Goal: Information Seeking & Learning: Learn about a topic

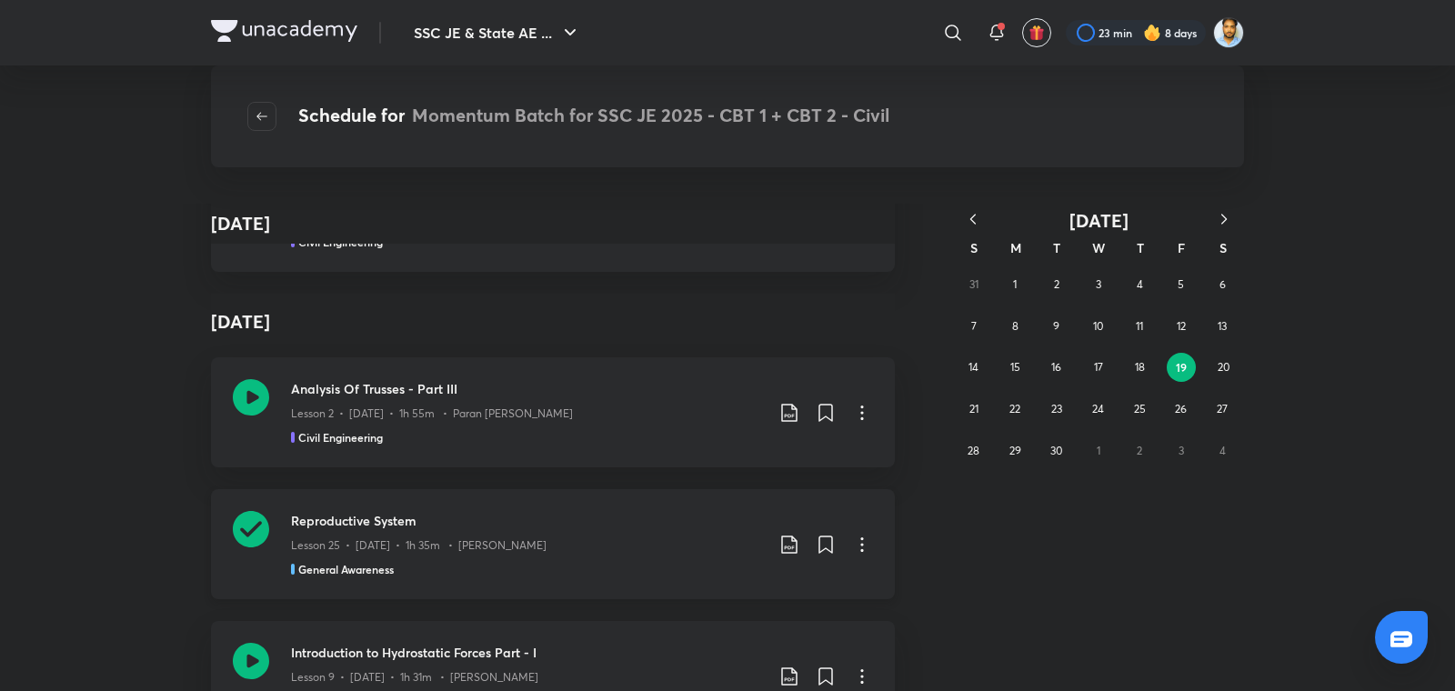
scroll to position [166215, 0]
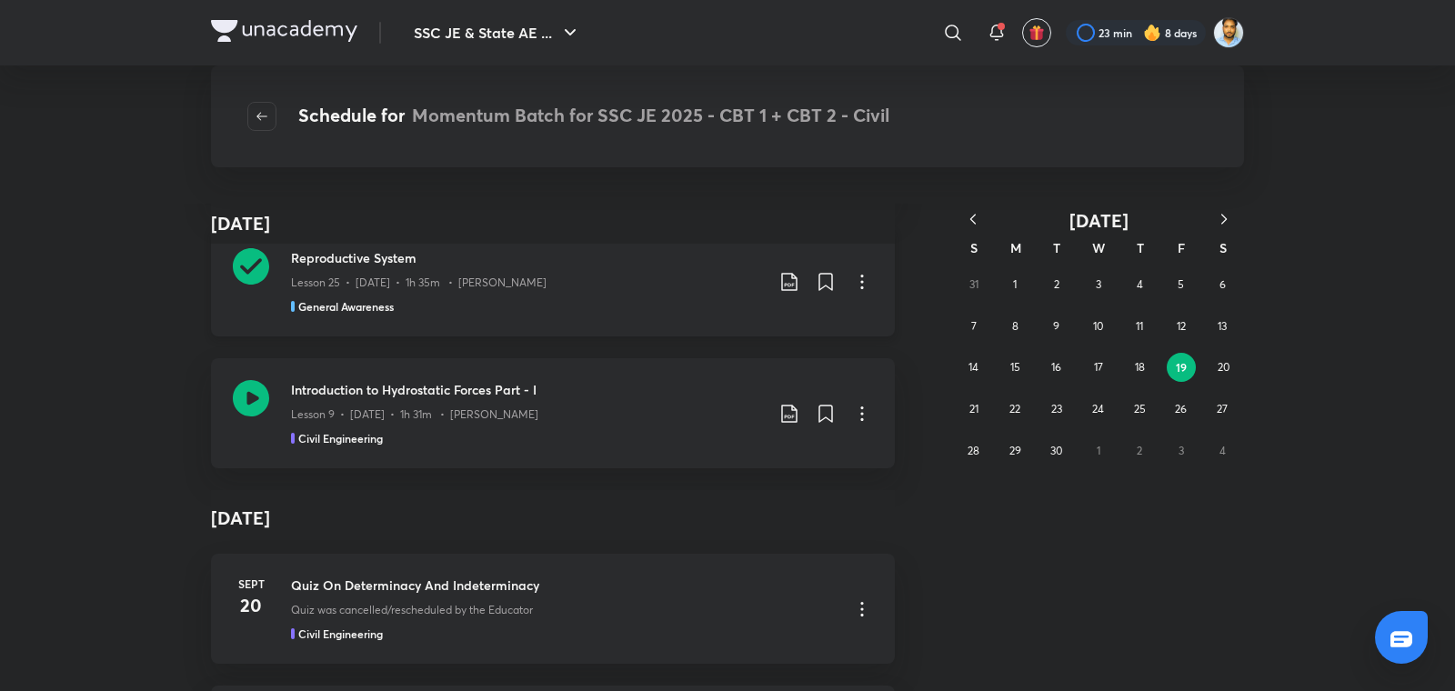
click at [591, 380] on h3 "Introduction to Hydrostatic Forces Part - I" at bounding box center [527, 389] width 473 height 19
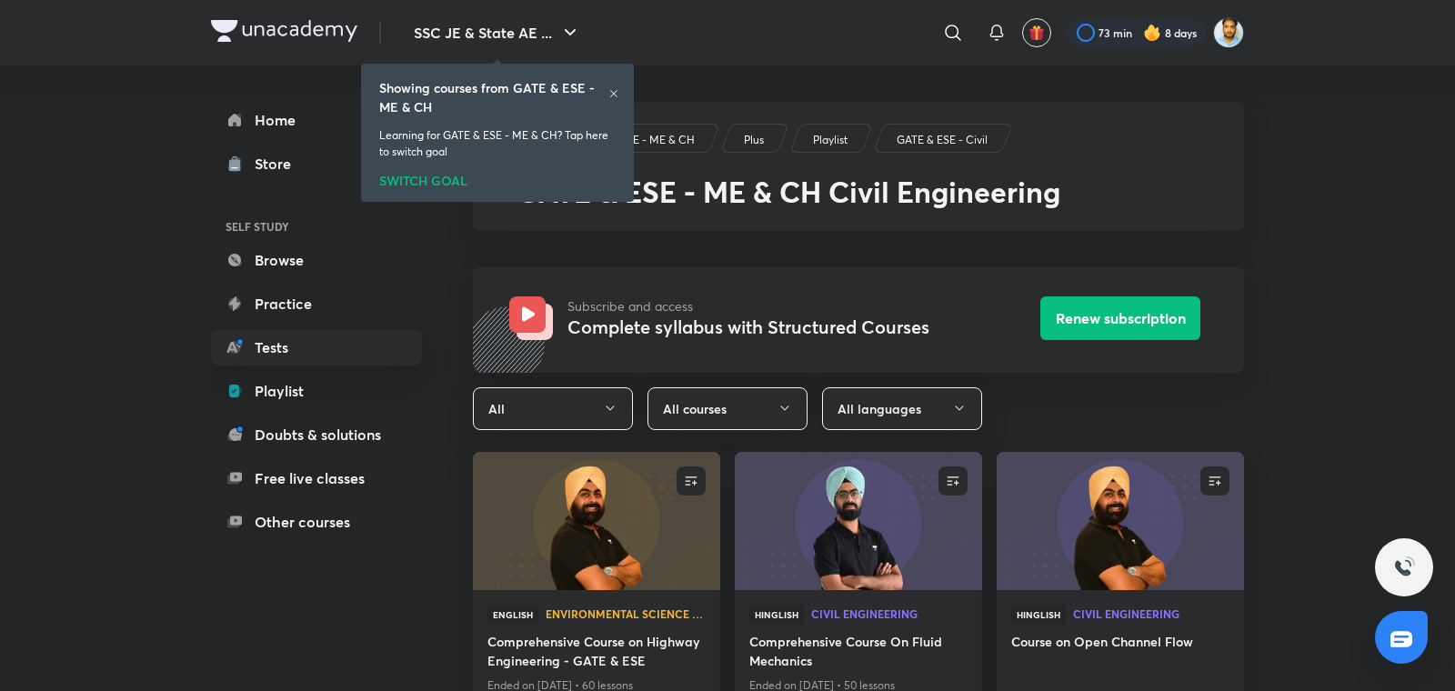
click at [613, 91] on icon at bounding box center [613, 93] width 11 height 11
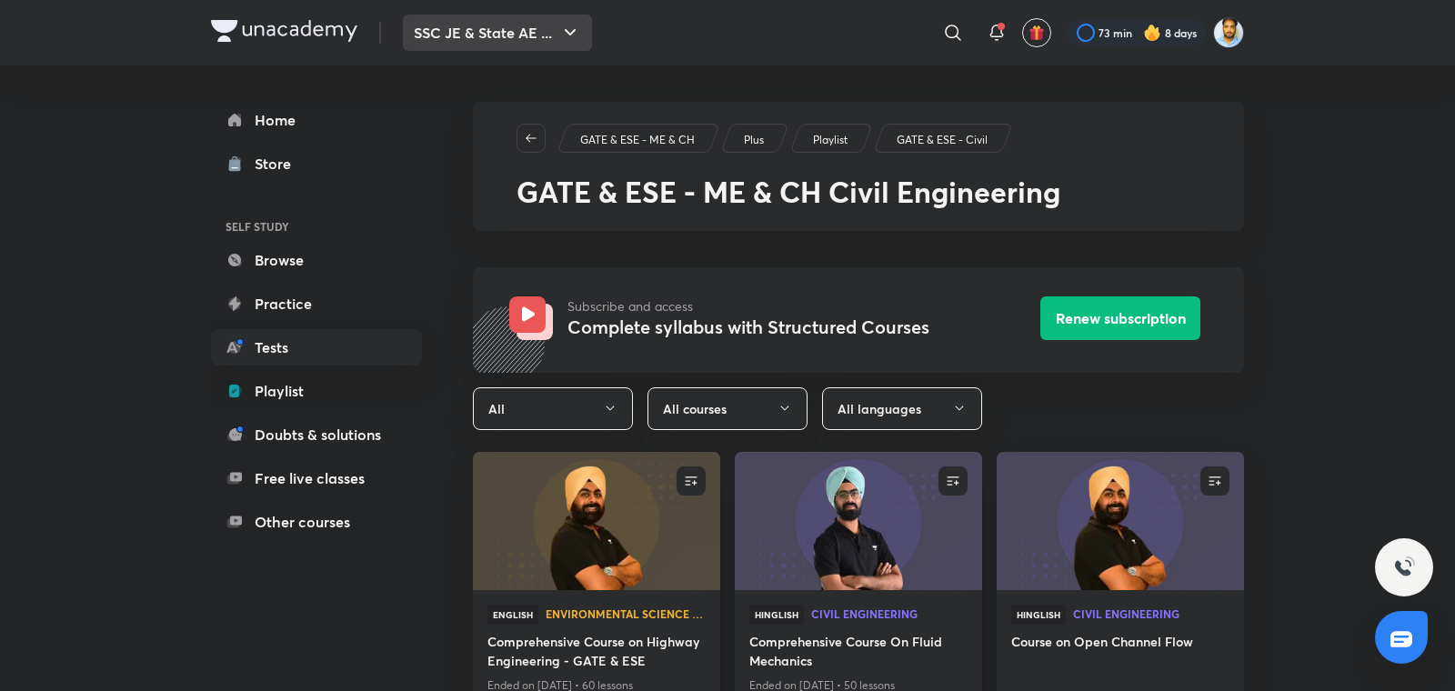
click at [532, 35] on button "SSC JE & State AE ..." at bounding box center [497, 33] width 189 height 36
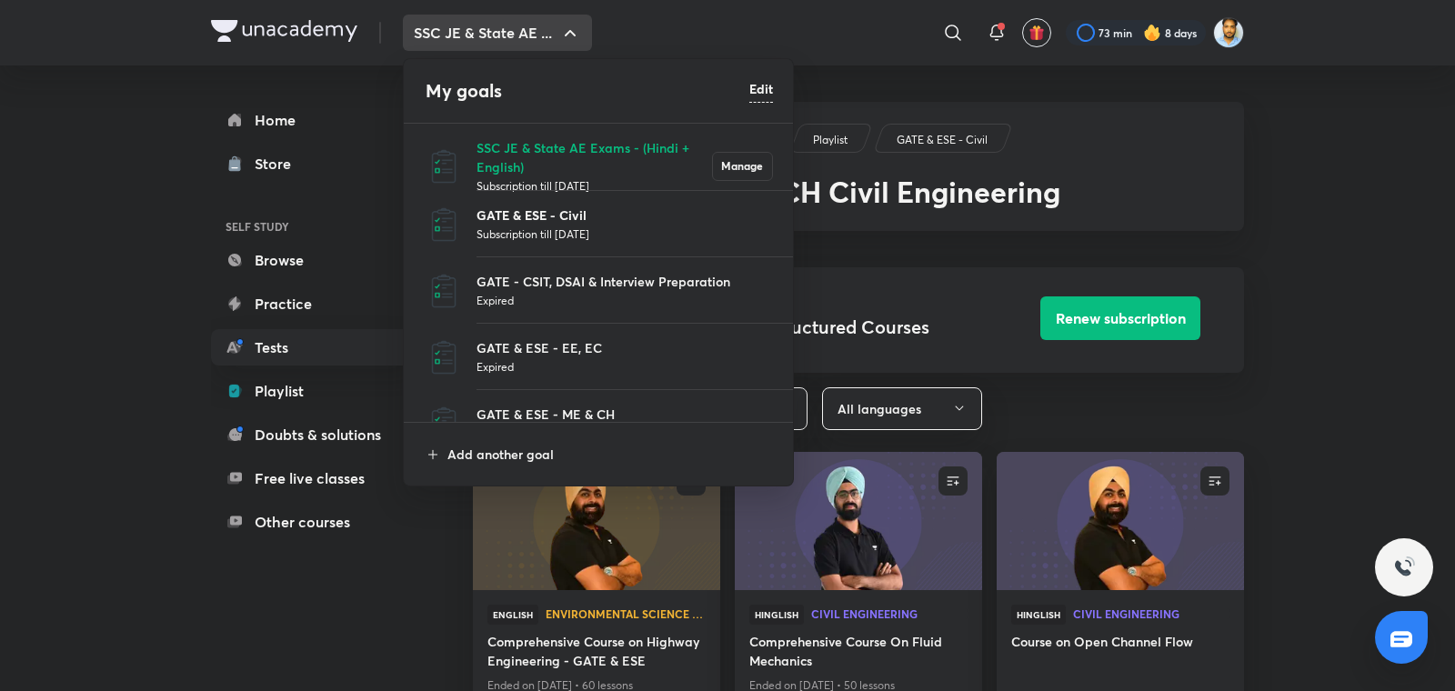
click at [550, 222] on p "GATE & ESE - Civil" at bounding box center [625, 215] width 297 height 19
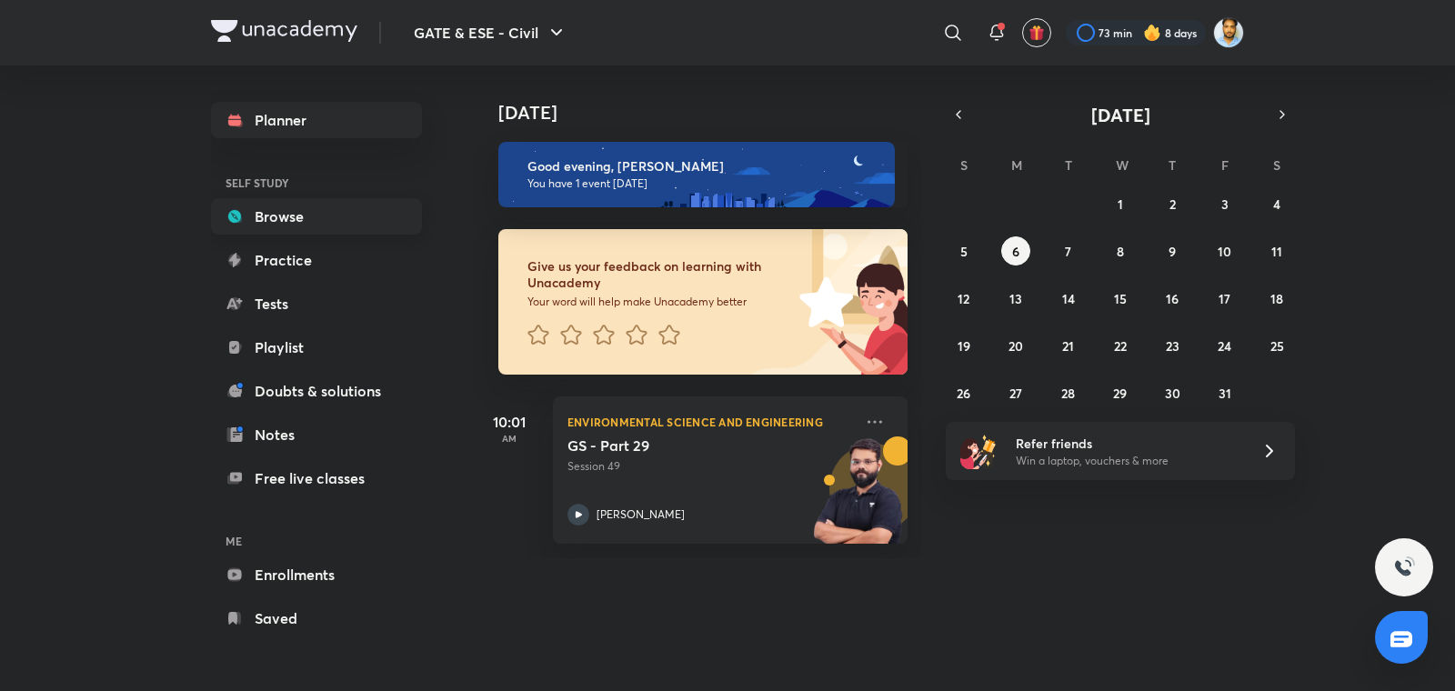
click at [332, 222] on link "Browse" at bounding box center [316, 216] width 211 height 36
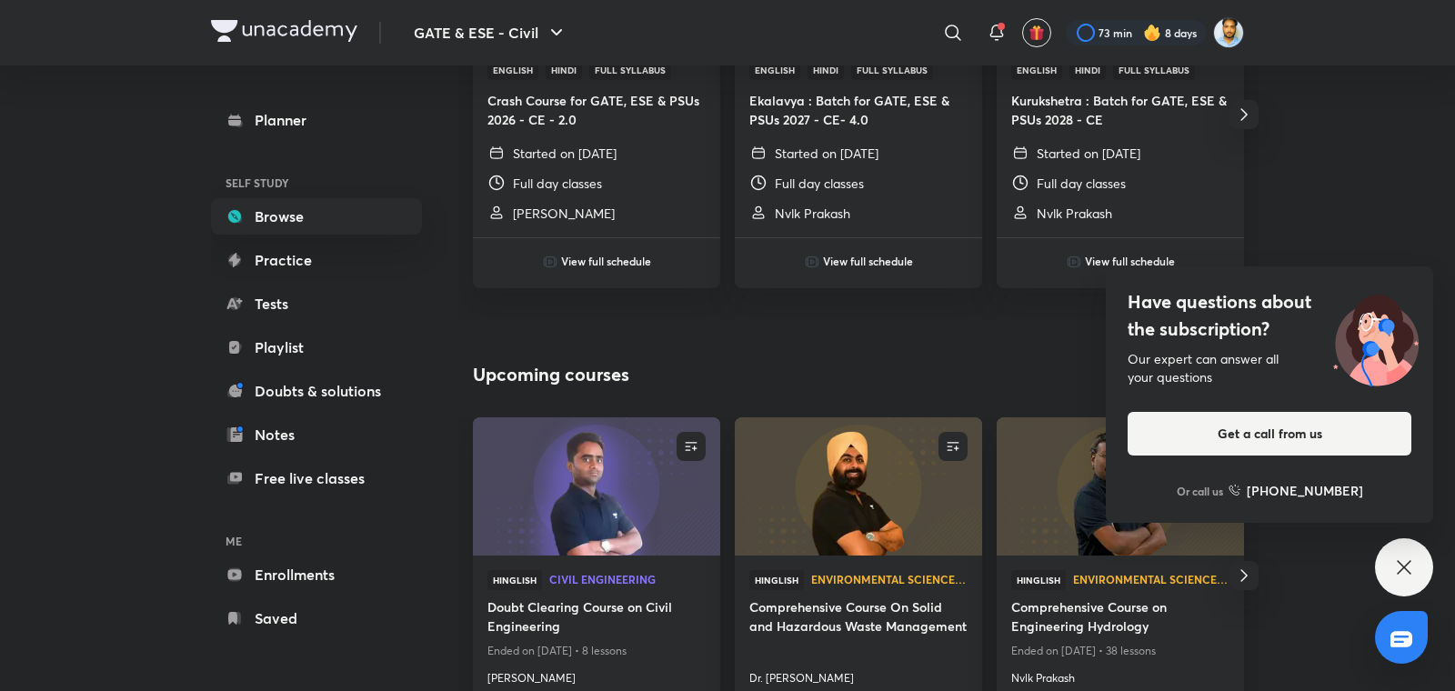
scroll to position [829, 0]
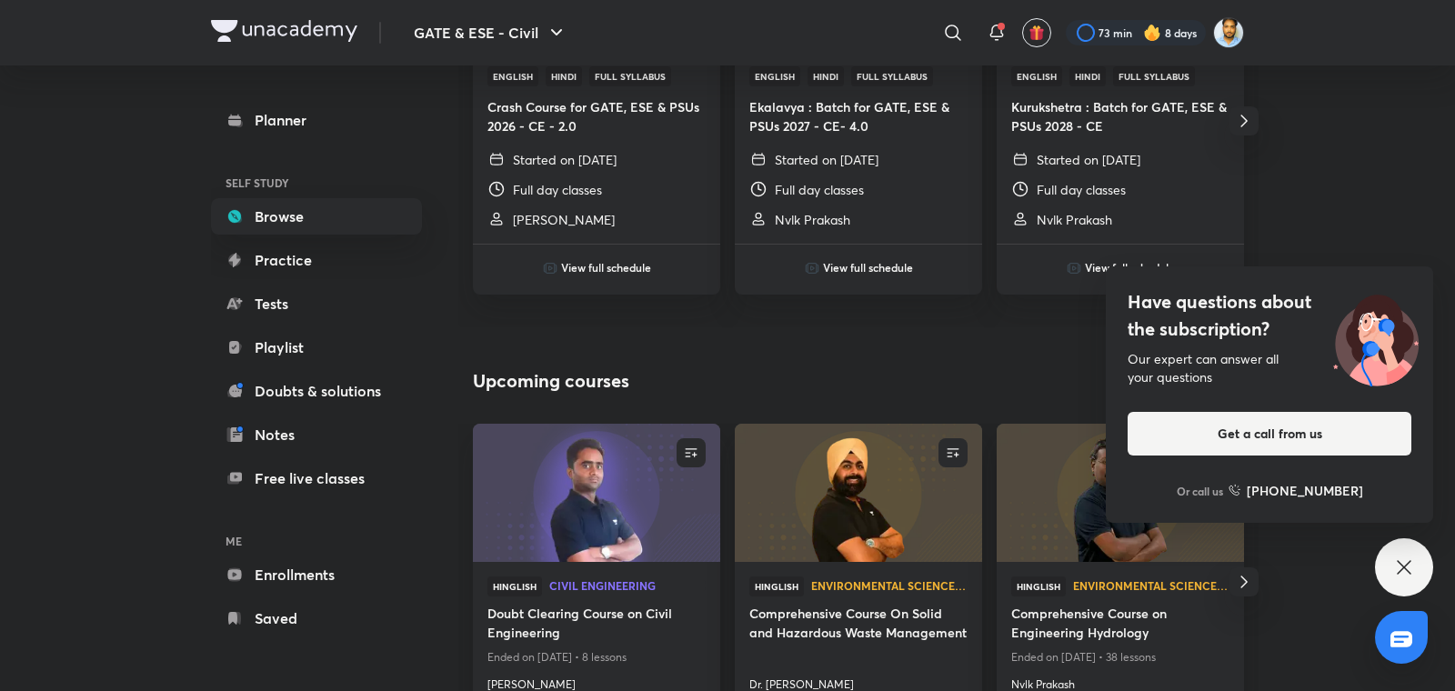
click at [1242, 126] on icon "button" at bounding box center [1244, 121] width 6 height 12
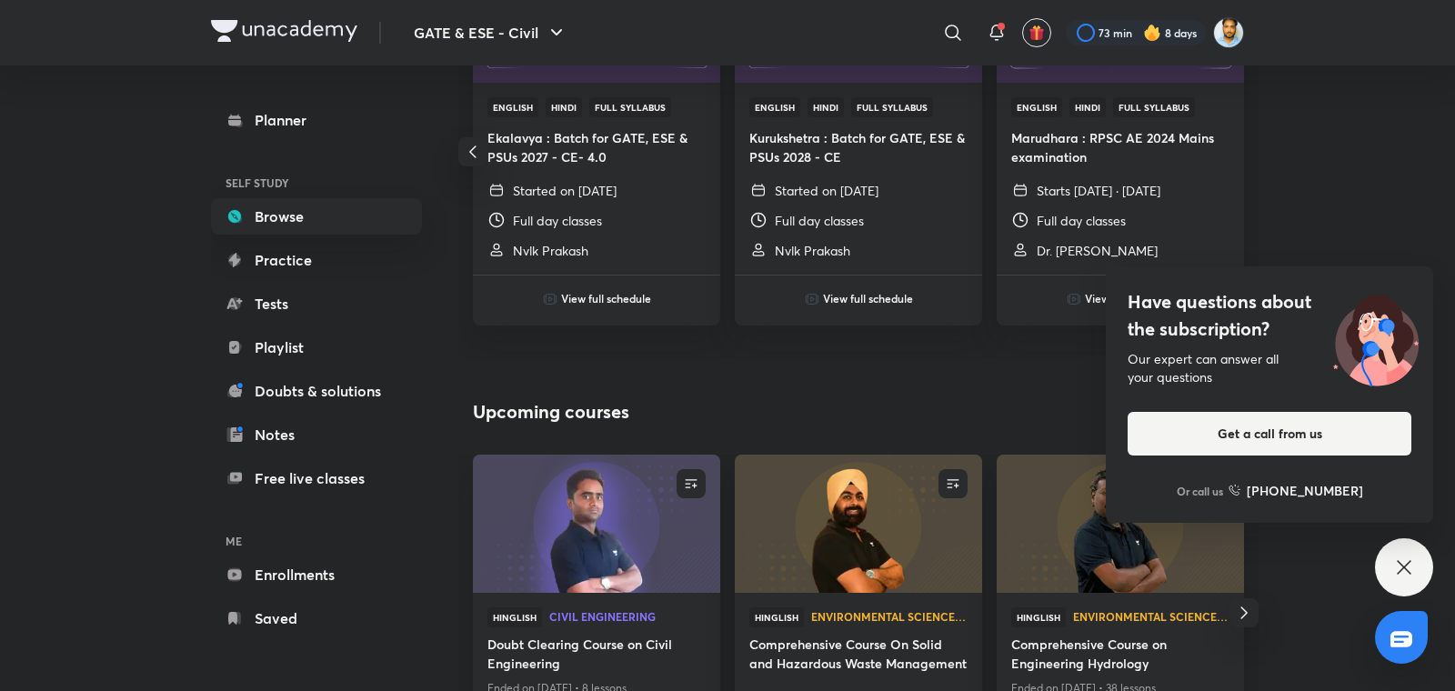
scroll to position [796, 0]
click at [1212, 154] on h4 "Marudhara : RPSC AE 2024 Mains examination" at bounding box center [1120, 149] width 218 height 38
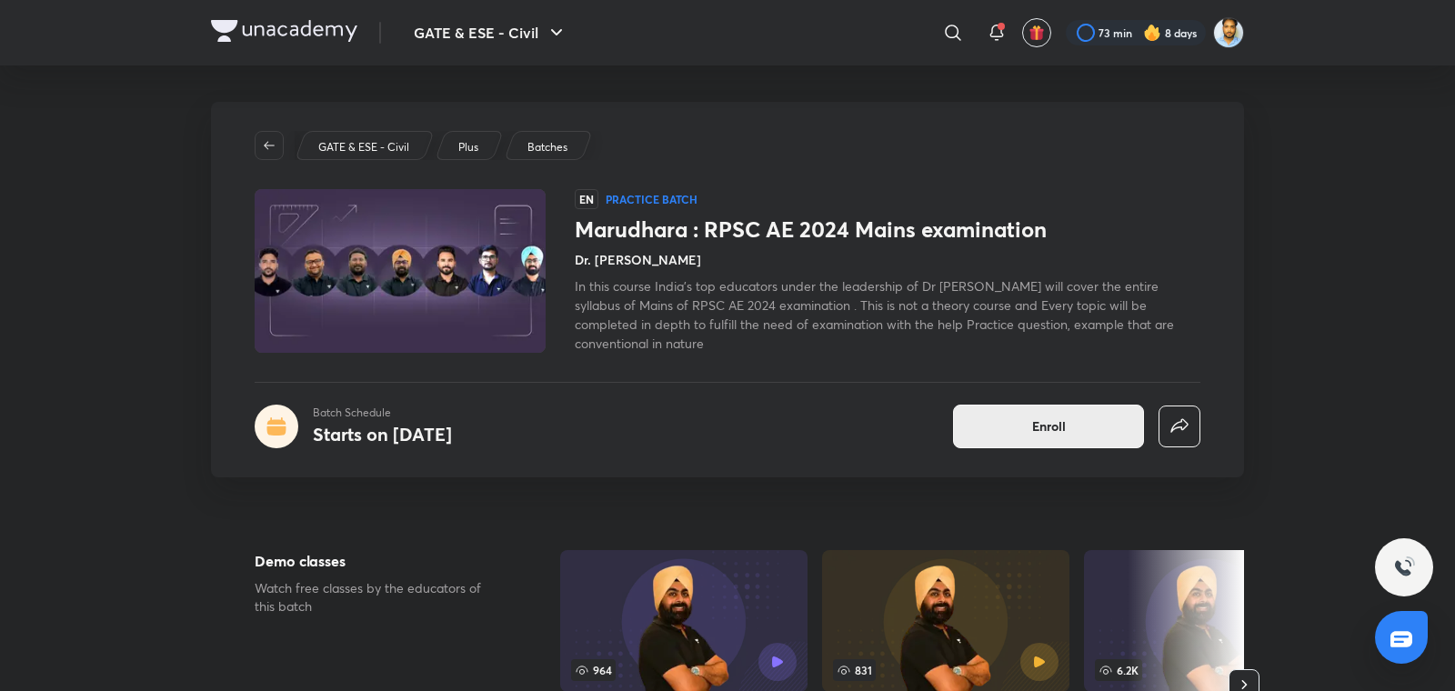
click at [1035, 422] on span "Enroll" at bounding box center [1049, 426] width 34 height 18
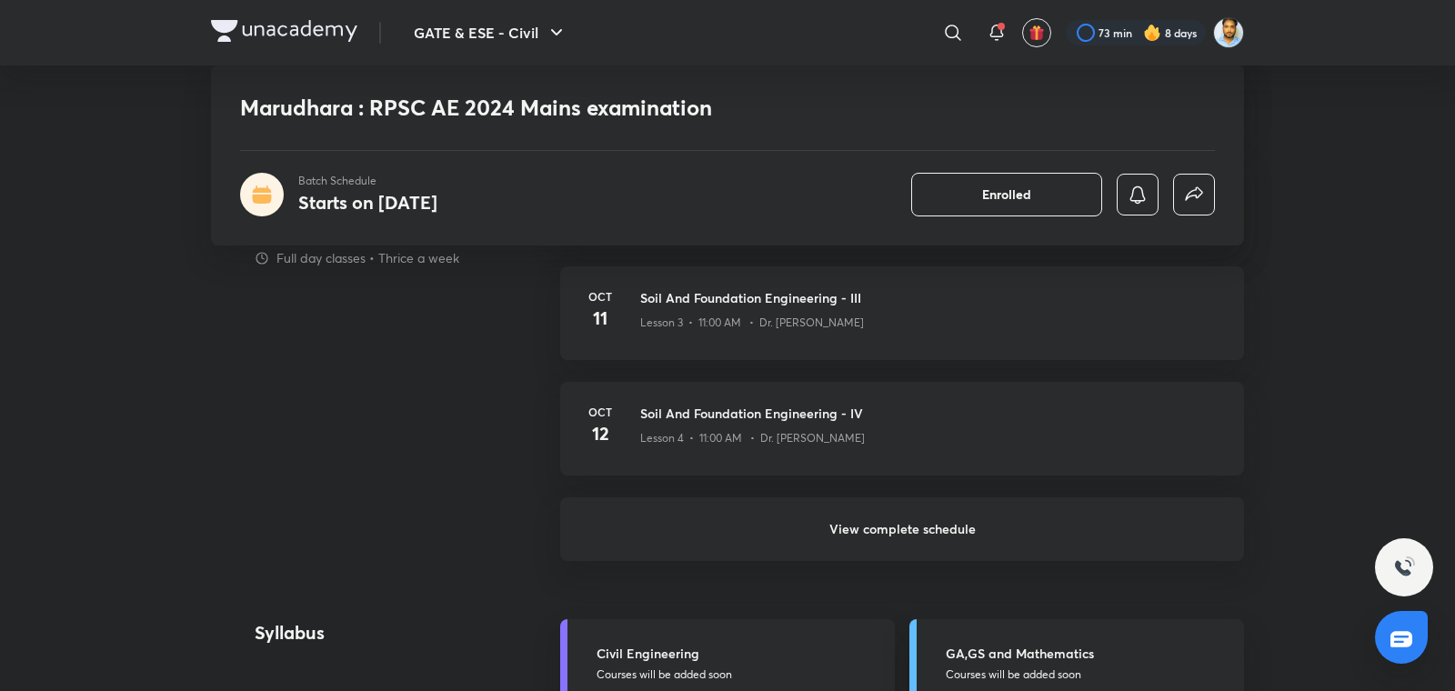
scroll to position [1155, 0]
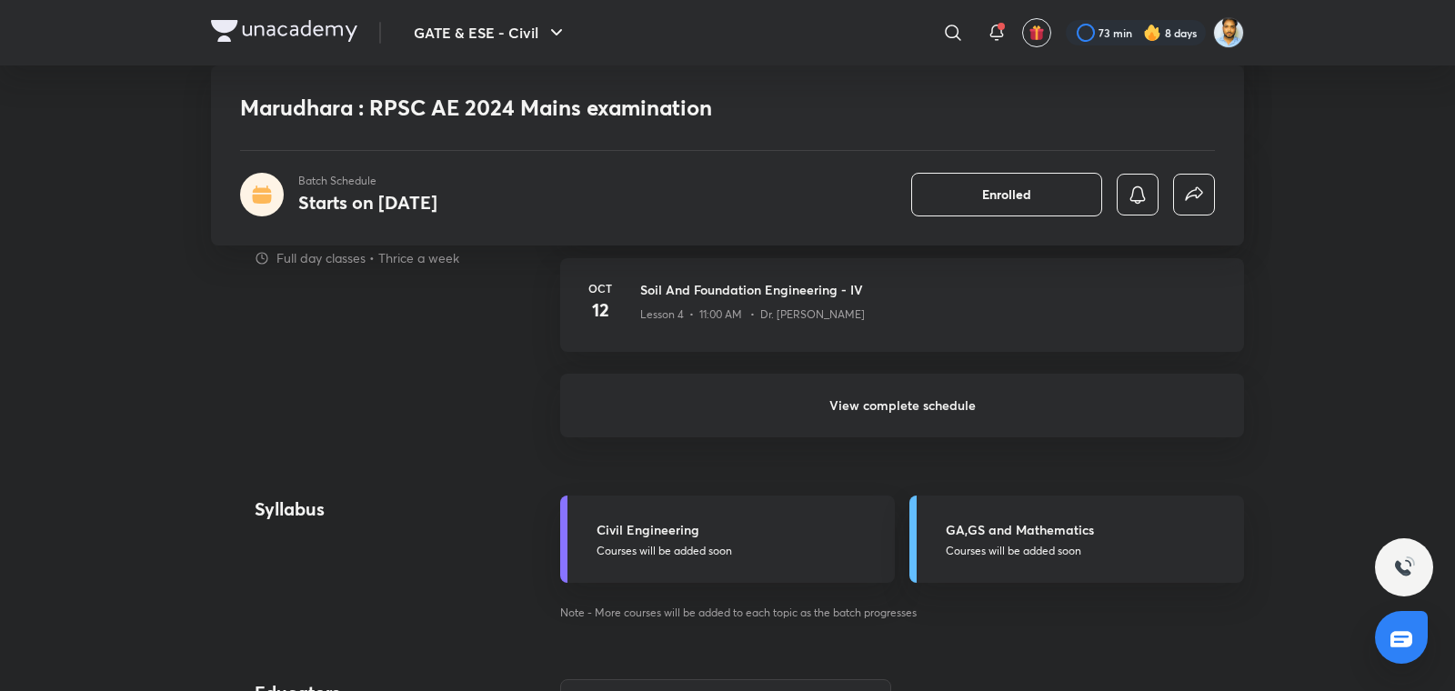
click at [888, 403] on h6 "View complete schedule" at bounding box center [902, 406] width 684 height 64
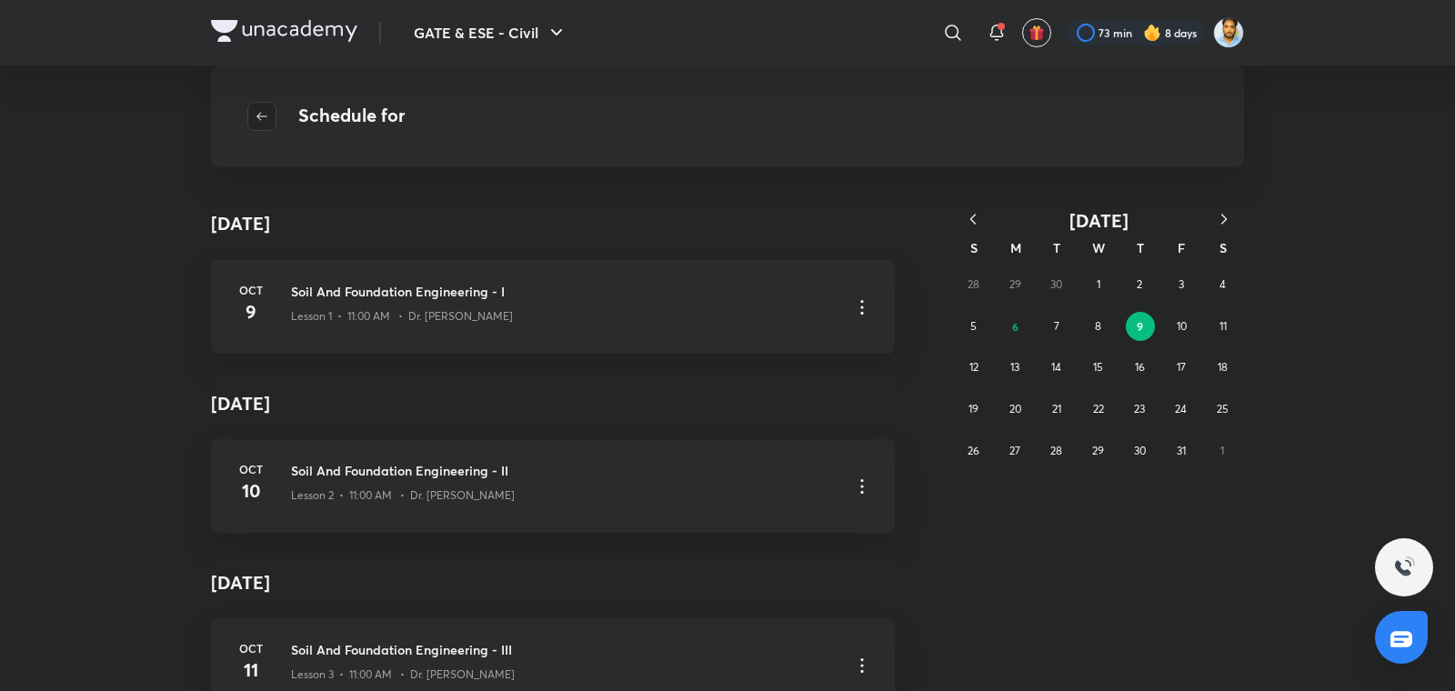
click at [262, 116] on icon "button" at bounding box center [261, 116] width 11 height 8
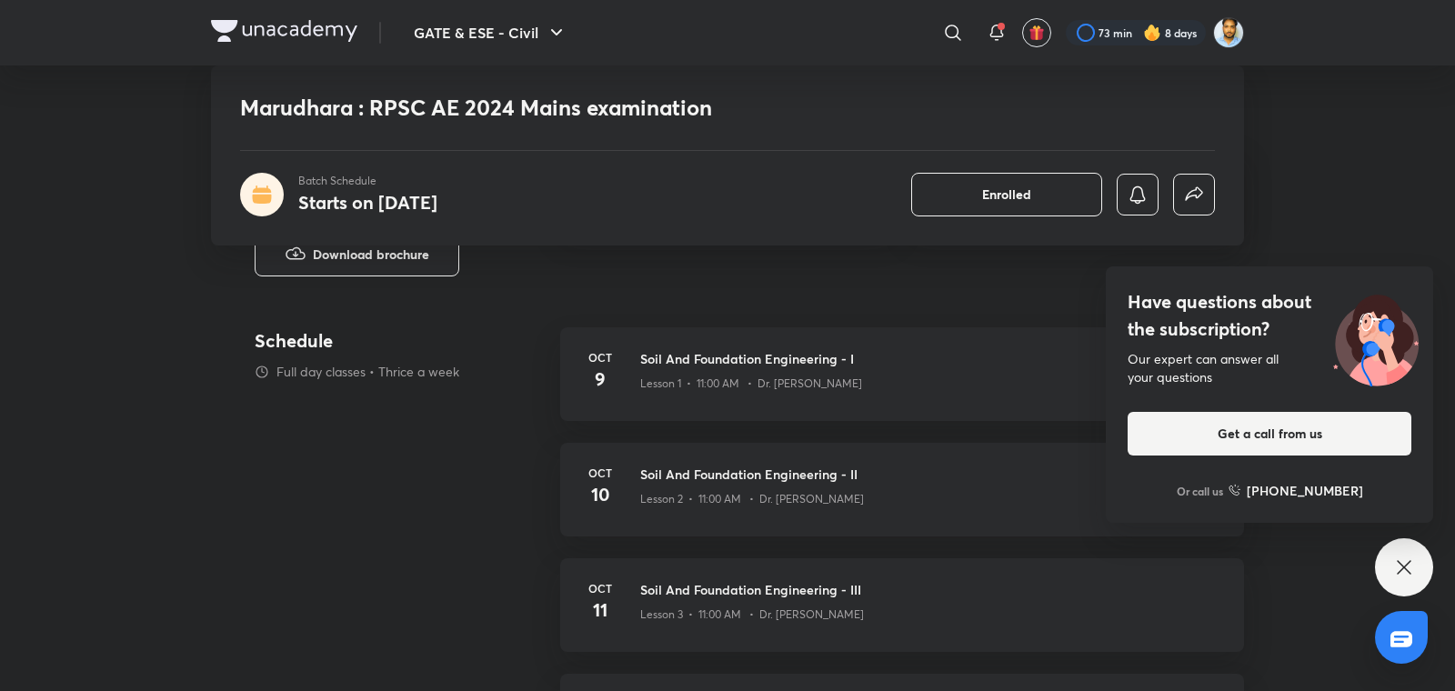
scroll to position [733, 0]
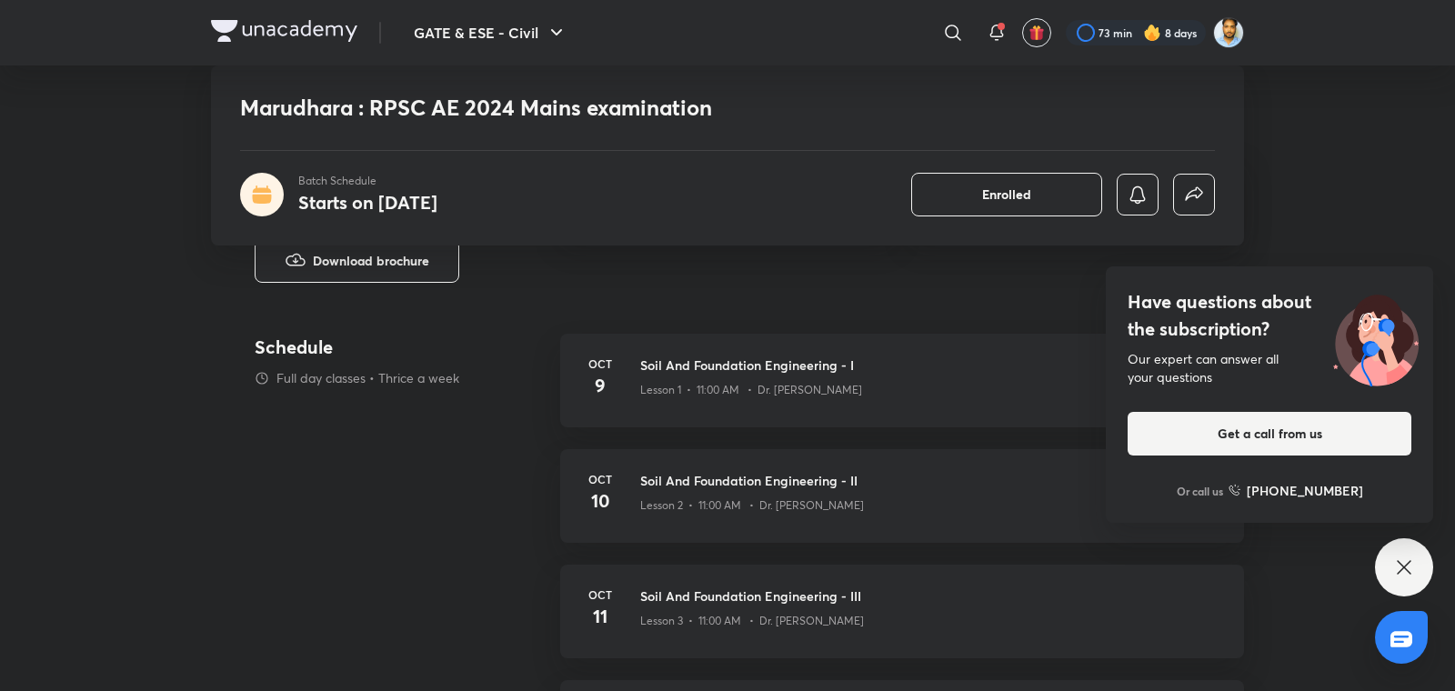
click at [1395, 560] on icon at bounding box center [1404, 568] width 22 height 22
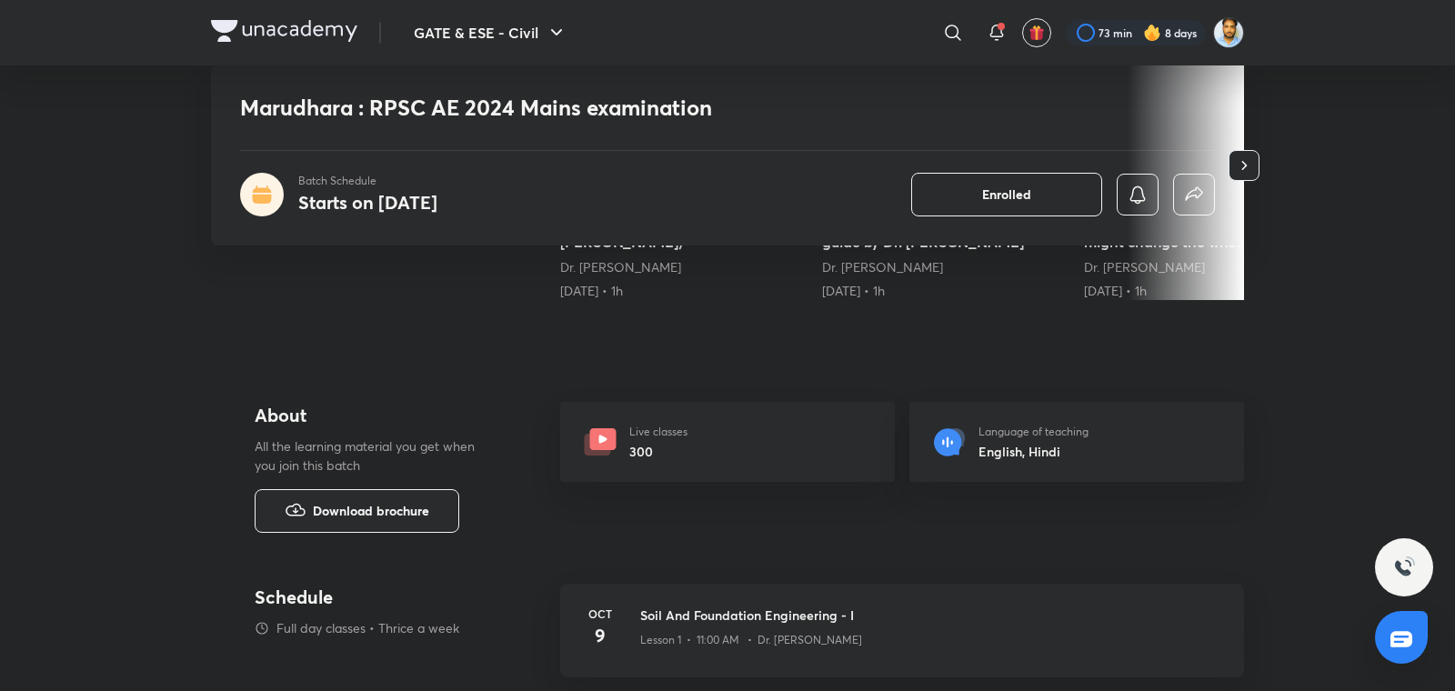
scroll to position [478, 0]
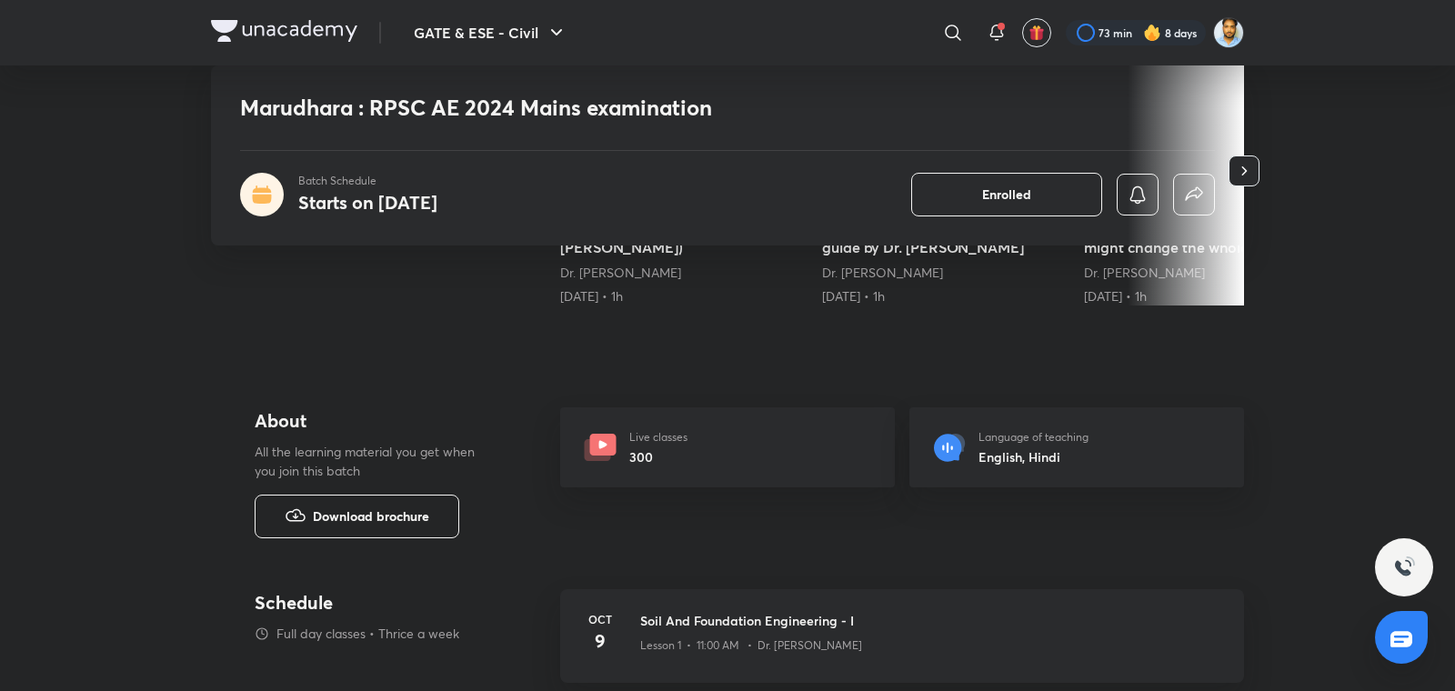
click at [340, 525] on span "Download brochure" at bounding box center [371, 517] width 116 height 20
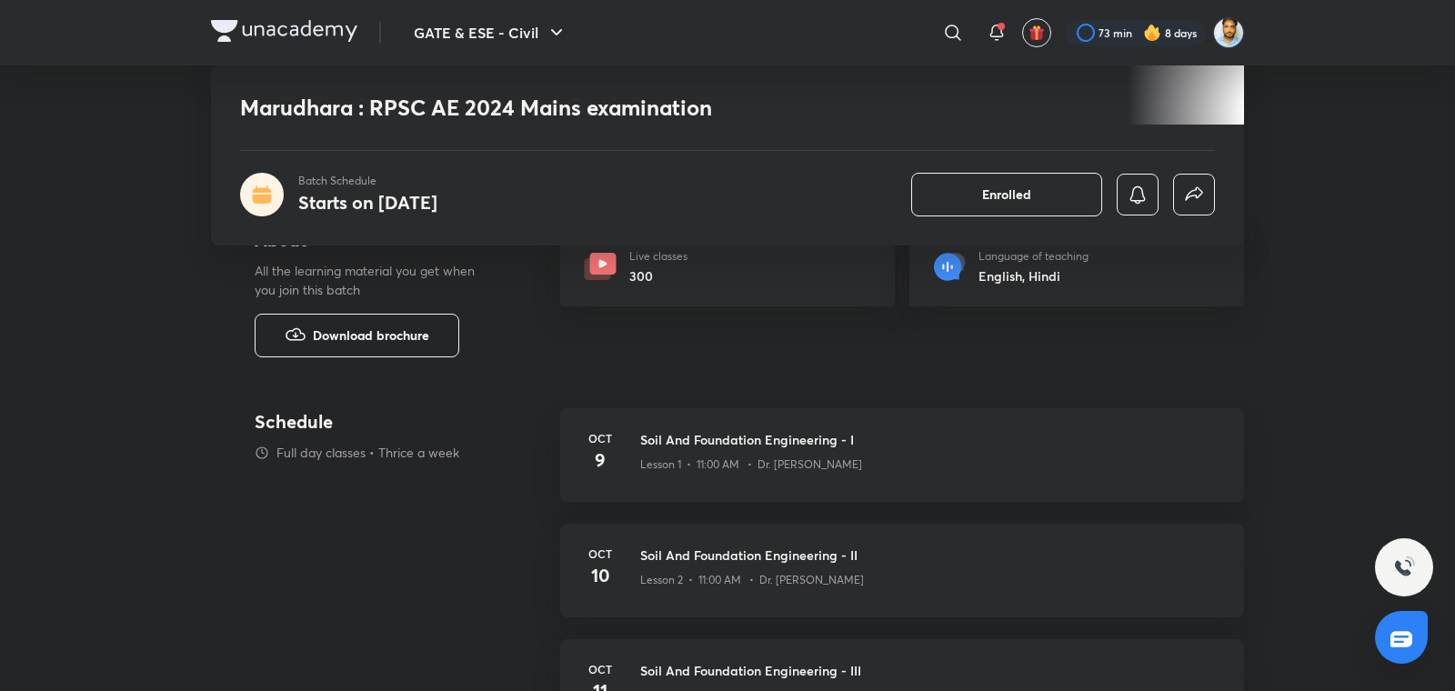
scroll to position [0, 0]
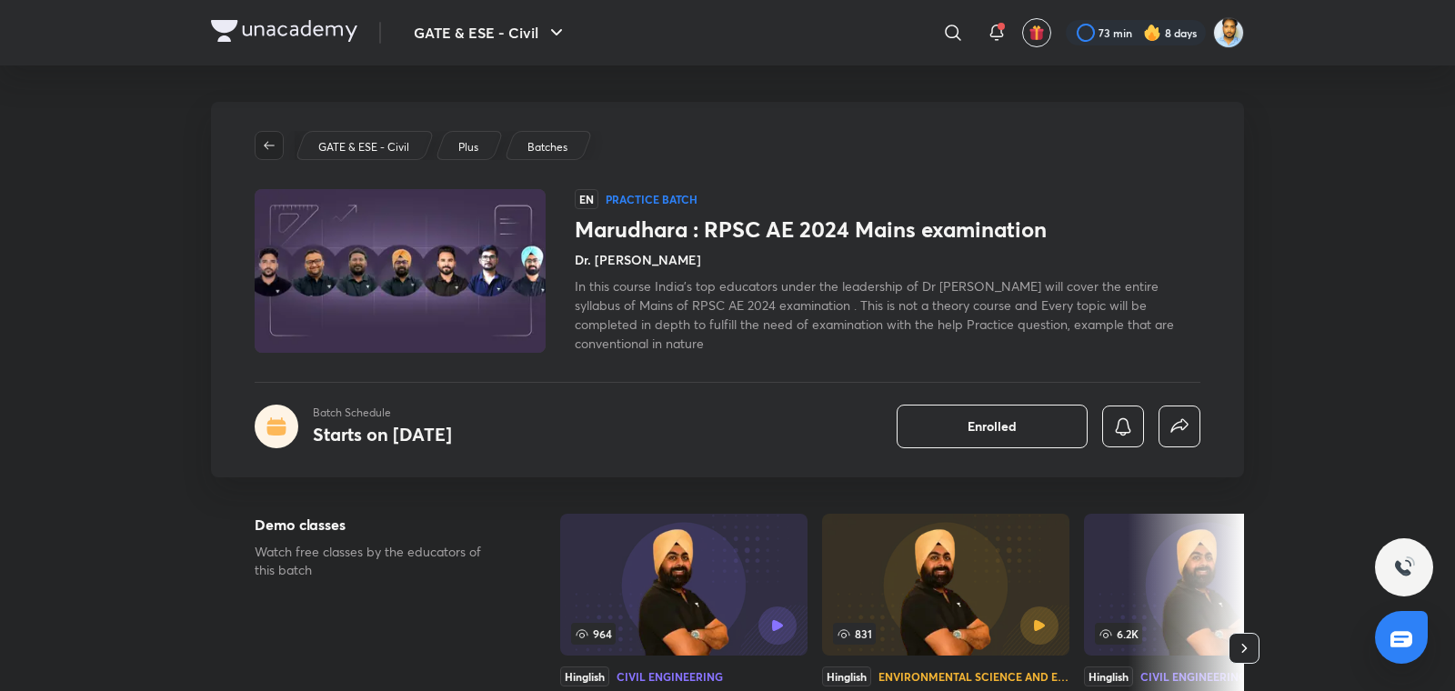
click at [267, 150] on icon "button" at bounding box center [269, 145] width 15 height 15
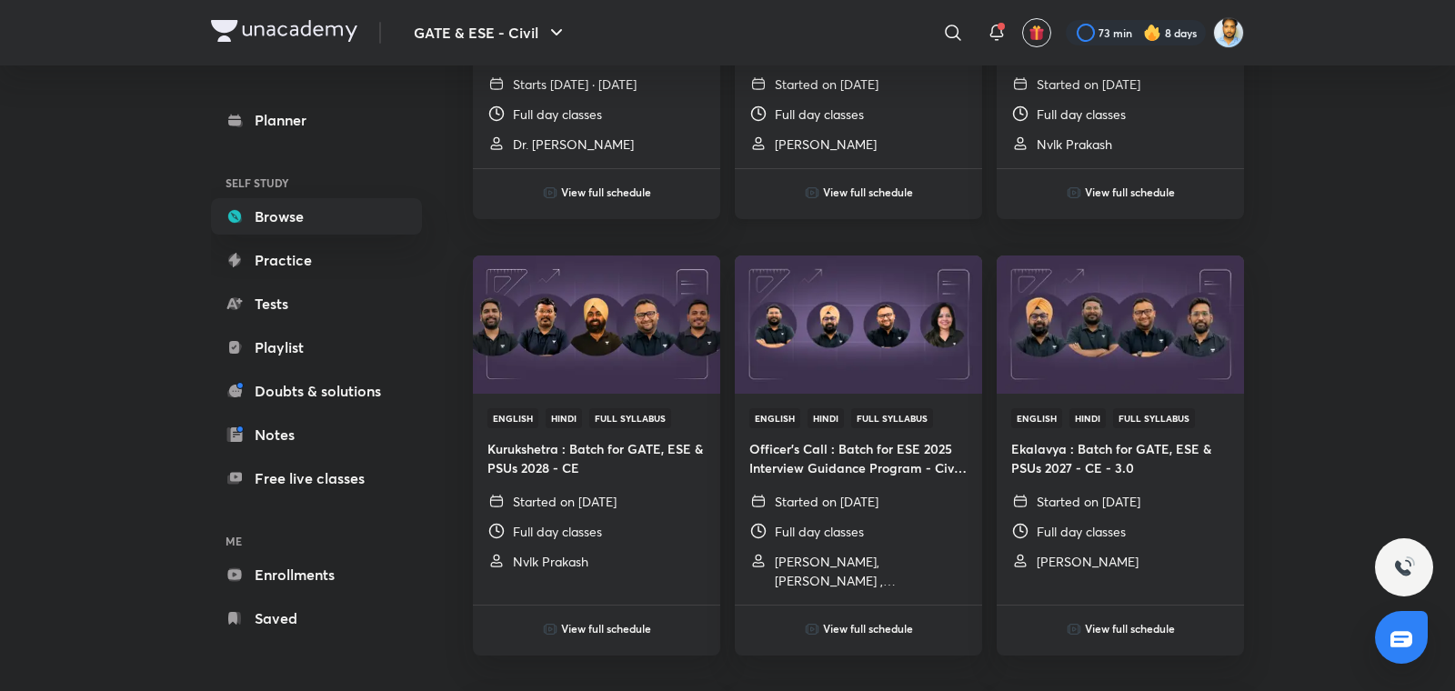
scroll to position [426, 0]
click at [677, 495] on div "Started on [DATE]" at bounding box center [597, 499] width 218 height 19
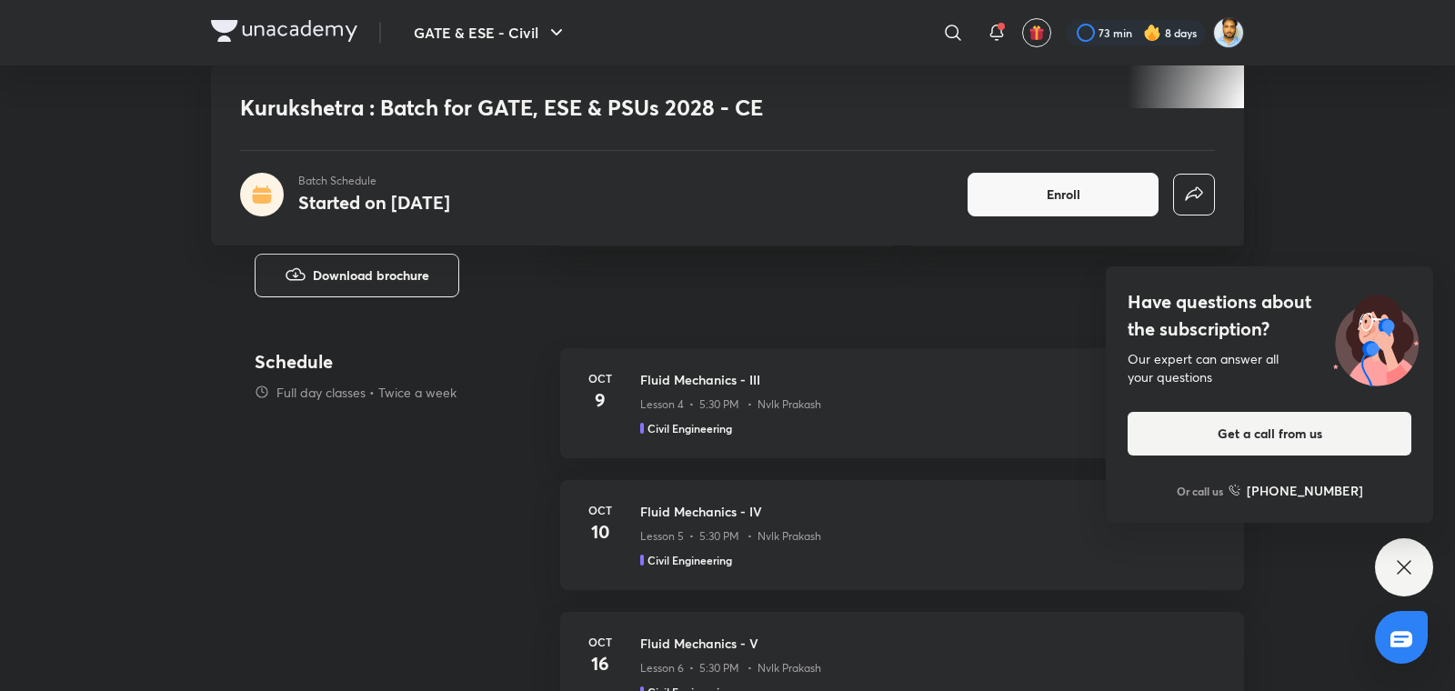
scroll to position [734, 0]
click at [1404, 568] on icon at bounding box center [1404, 567] width 14 height 14
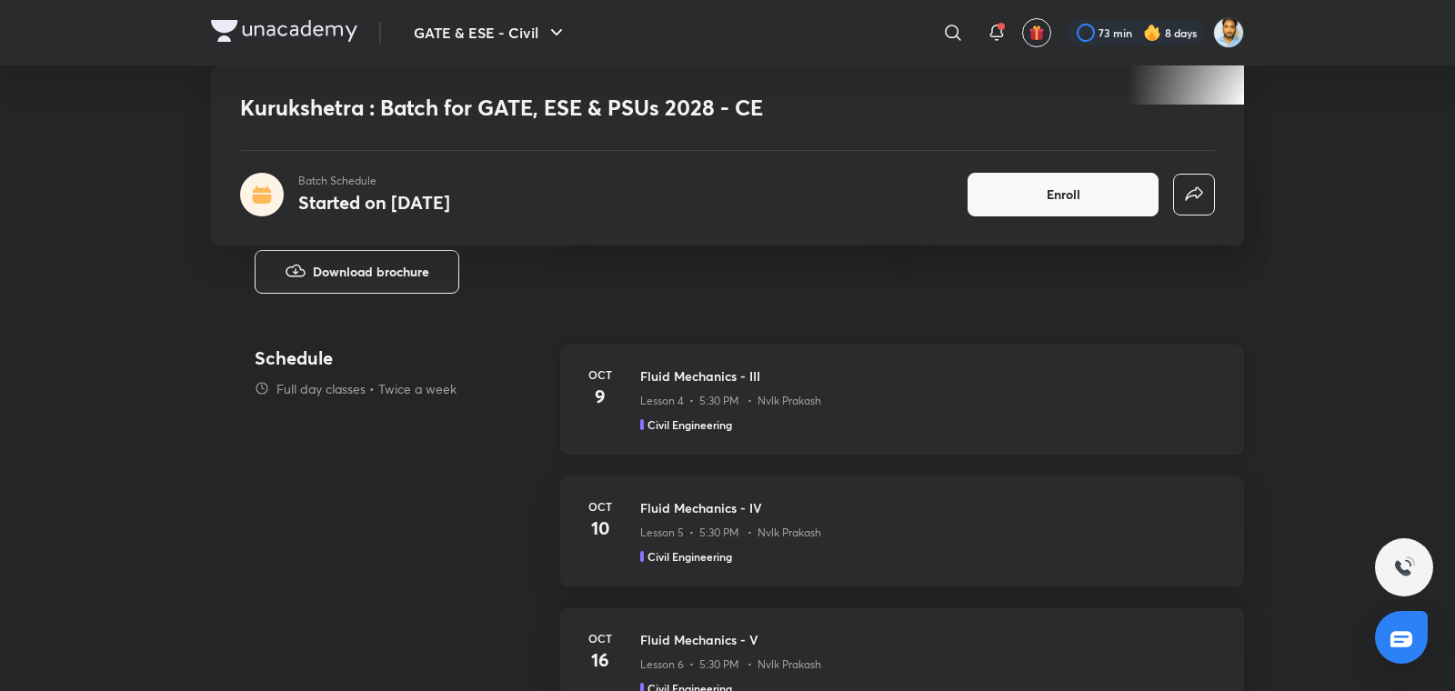
click at [742, 386] on div "Lesson 4 • 5:30 PM • Nvlk Prakash" at bounding box center [931, 398] width 582 height 24
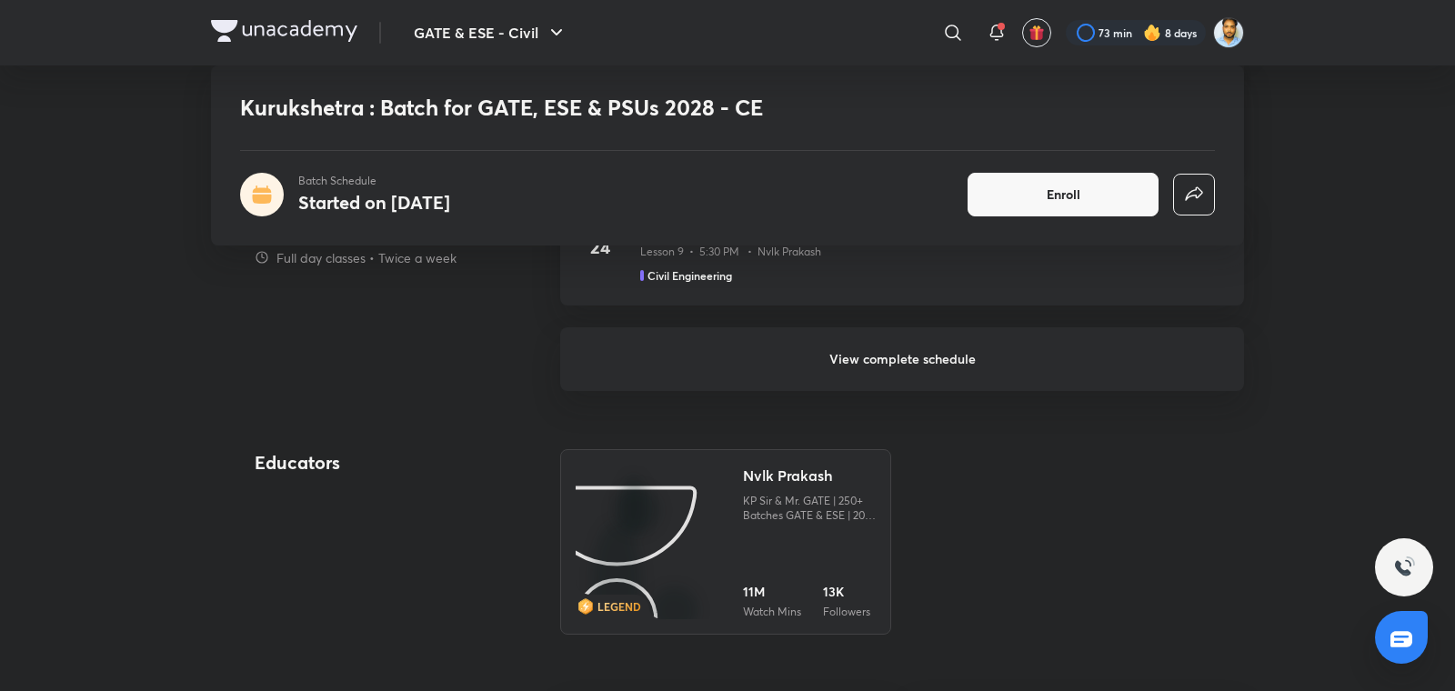
scroll to position [1586, 0]
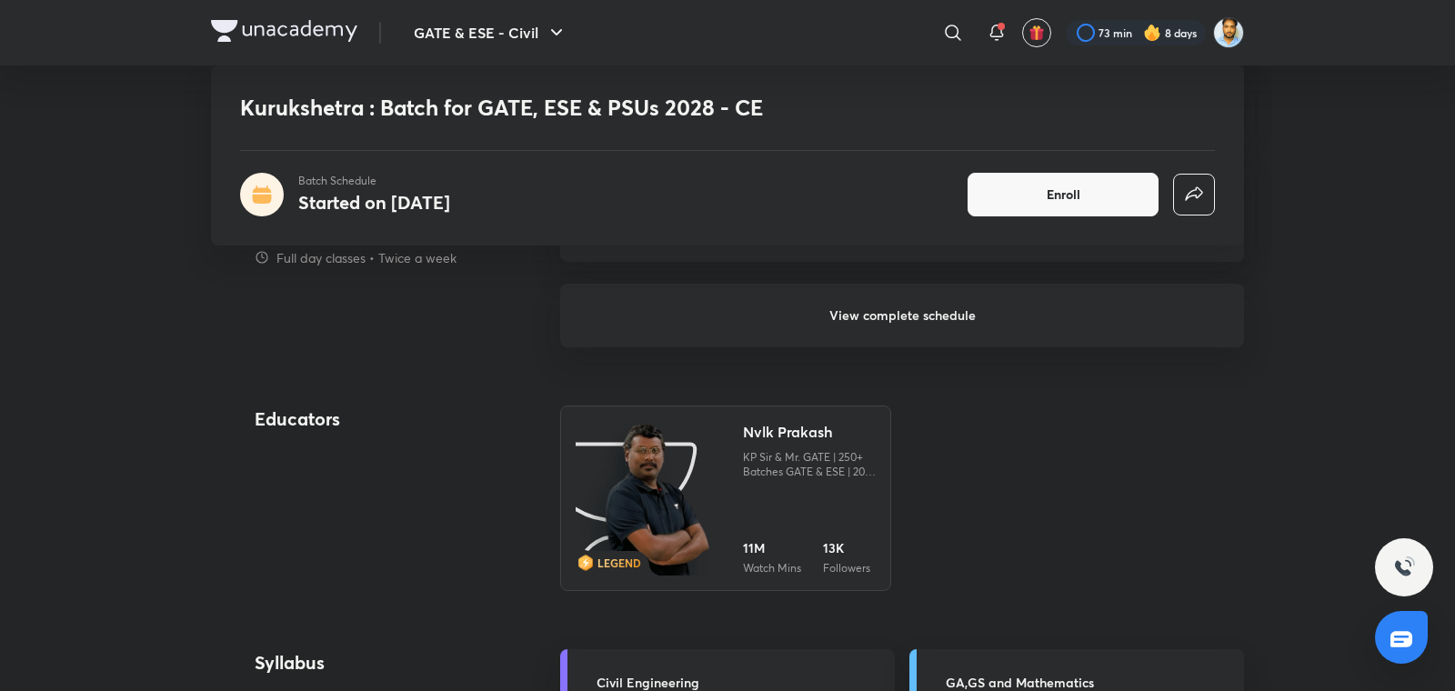
click at [924, 319] on h6 "View complete schedule" at bounding box center [902, 316] width 684 height 64
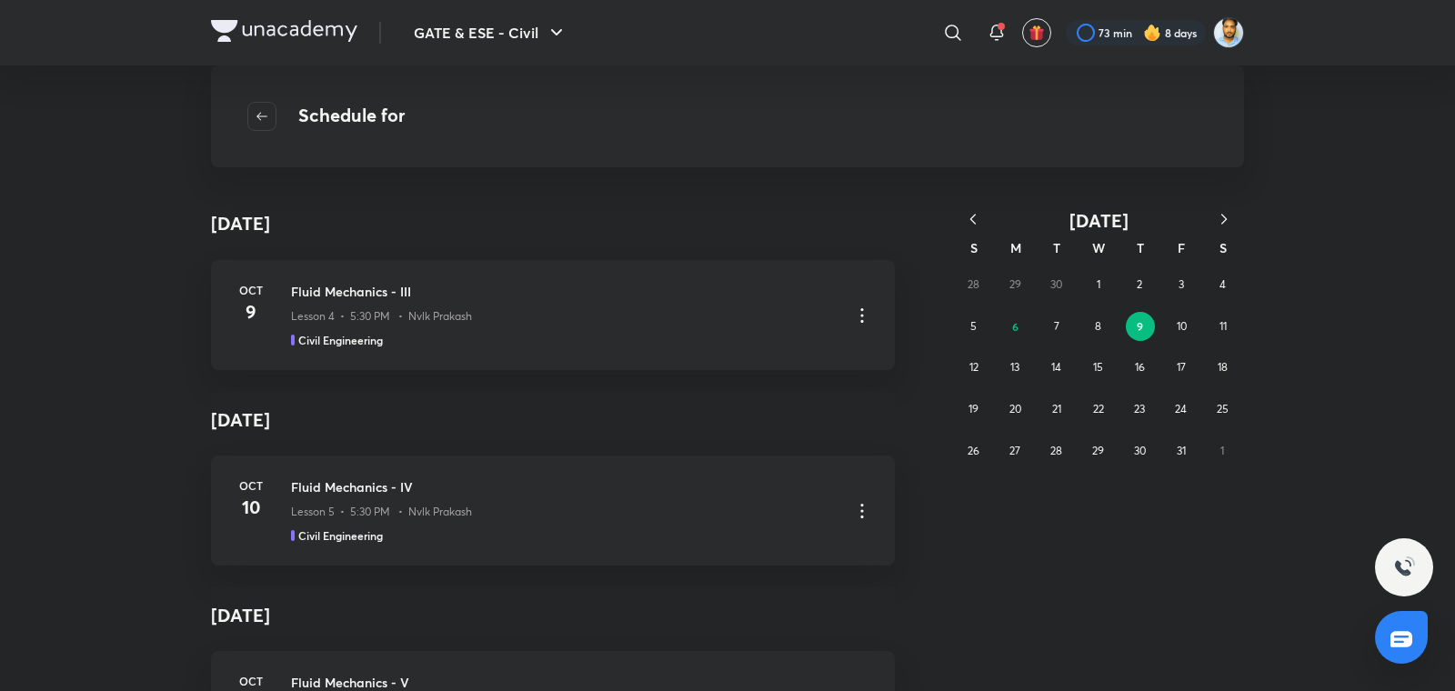
click at [978, 215] on icon "button" at bounding box center [973, 219] width 18 height 18
click at [1063, 449] on button "30" at bounding box center [1056, 451] width 29 height 29
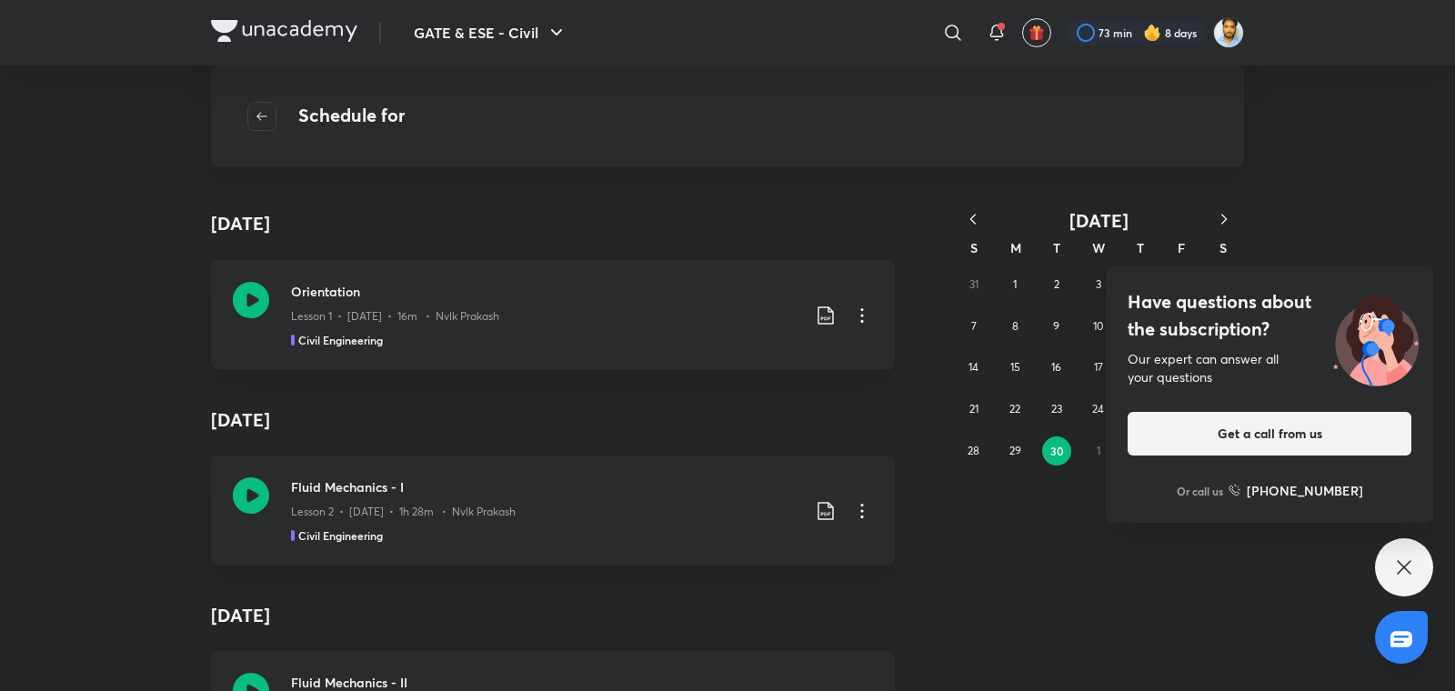
click at [1391, 564] on div "Have questions about the subscription? Our expert can answer all your questions…" at bounding box center [1404, 567] width 58 height 58
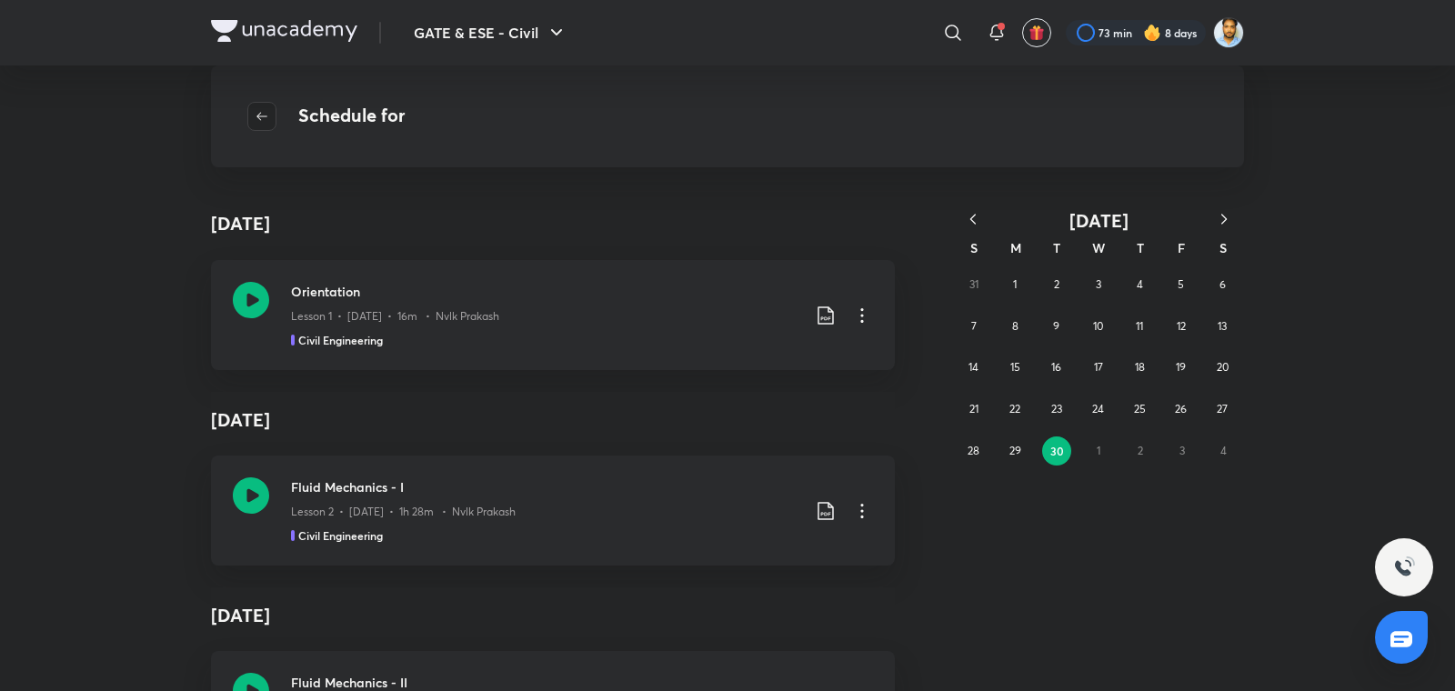
click at [265, 106] on button "button" at bounding box center [261, 116] width 29 height 29
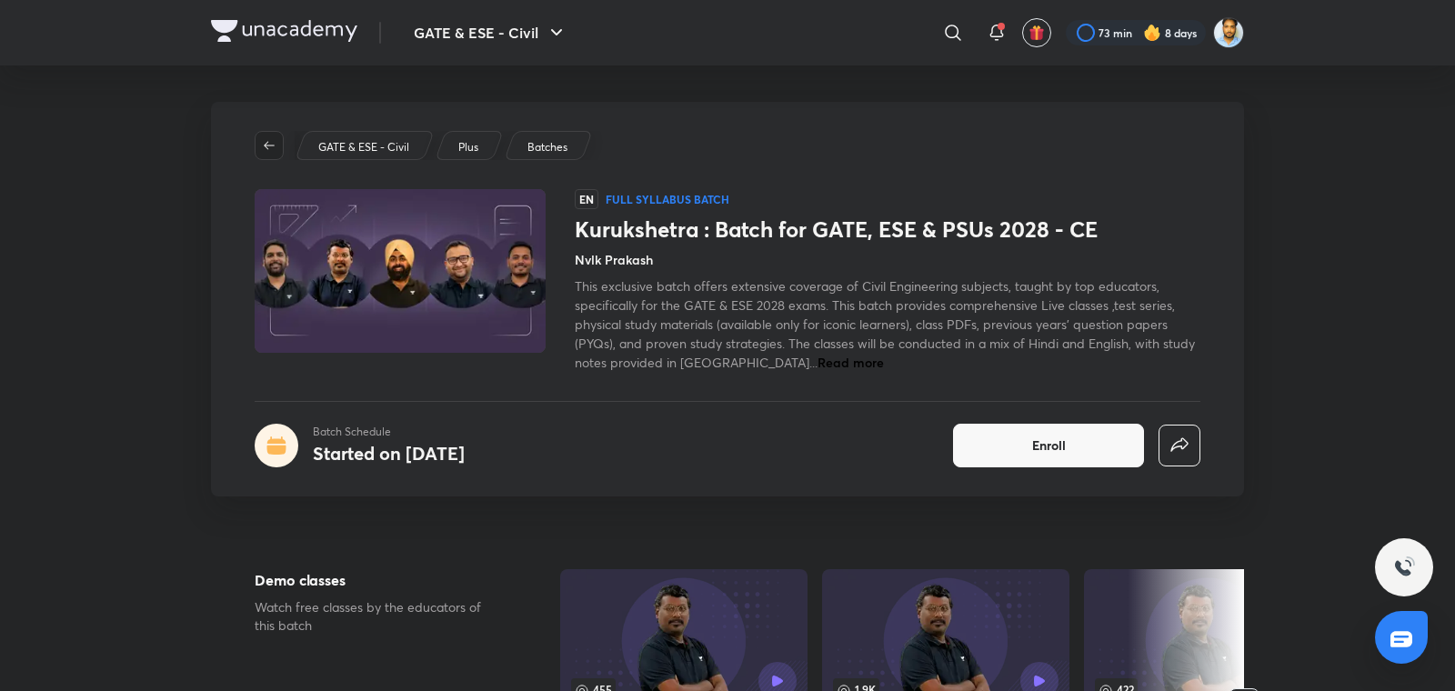
click at [270, 145] on icon "button" at bounding box center [269, 145] width 11 height 8
